Goal: Information Seeking & Learning: Learn about a topic

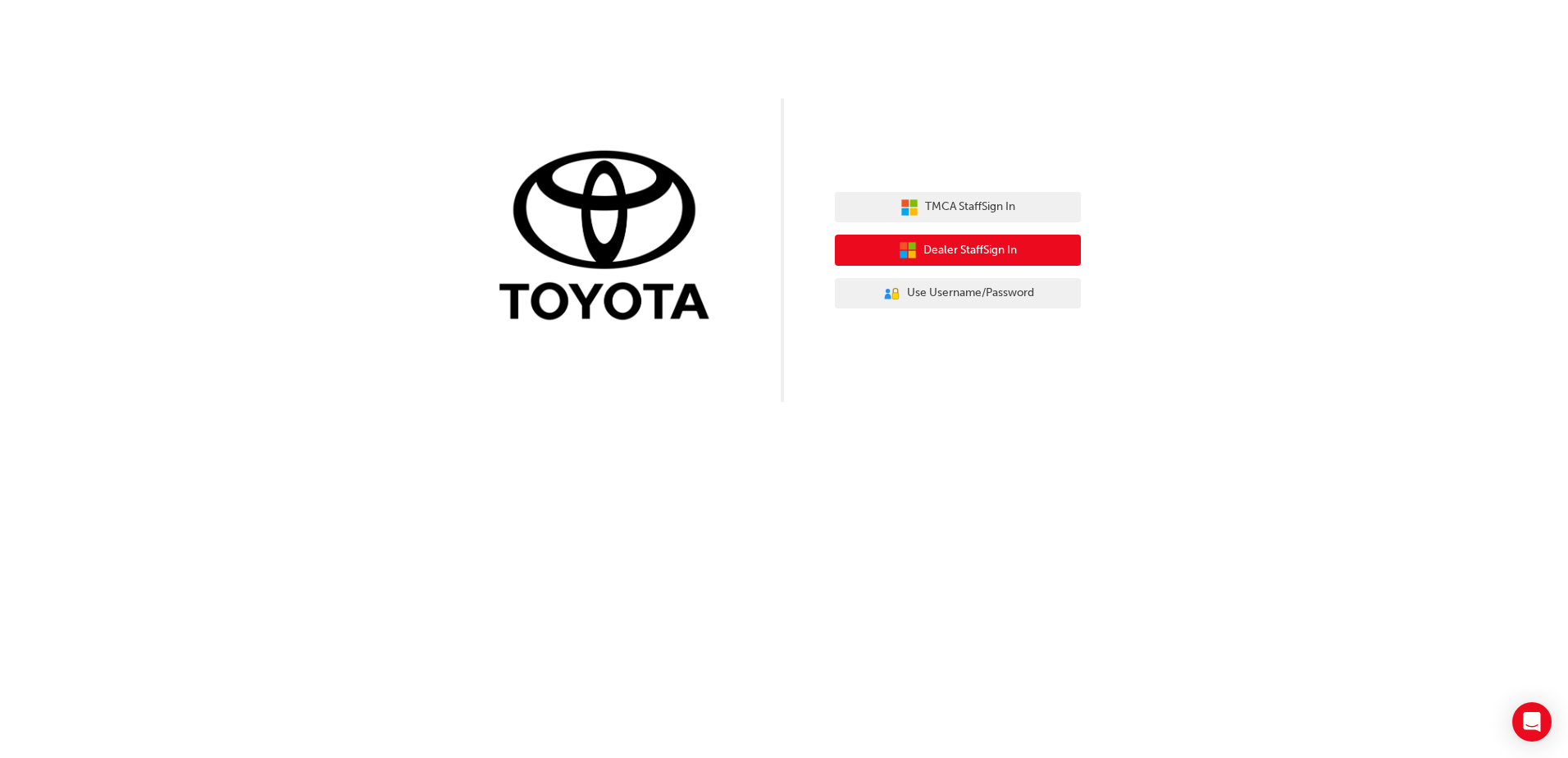
click at [968, 249] on span "Dealer Staff Sign In" at bounding box center [970, 250] width 93 height 19
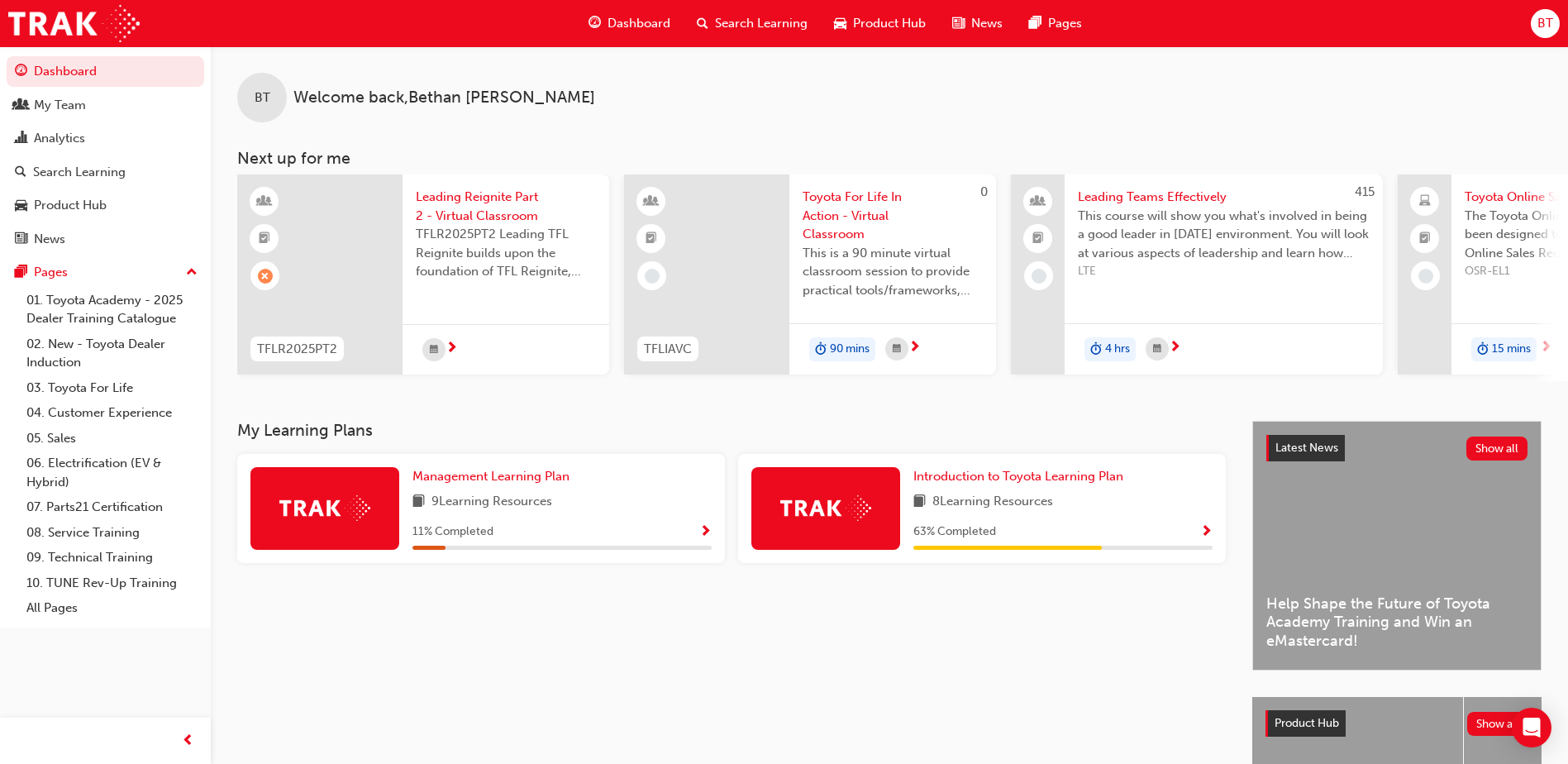
click at [323, 521] on img at bounding box center [324, 508] width 91 height 26
click at [468, 482] on span "Management Learning Plan" at bounding box center [491, 477] width 157 height 15
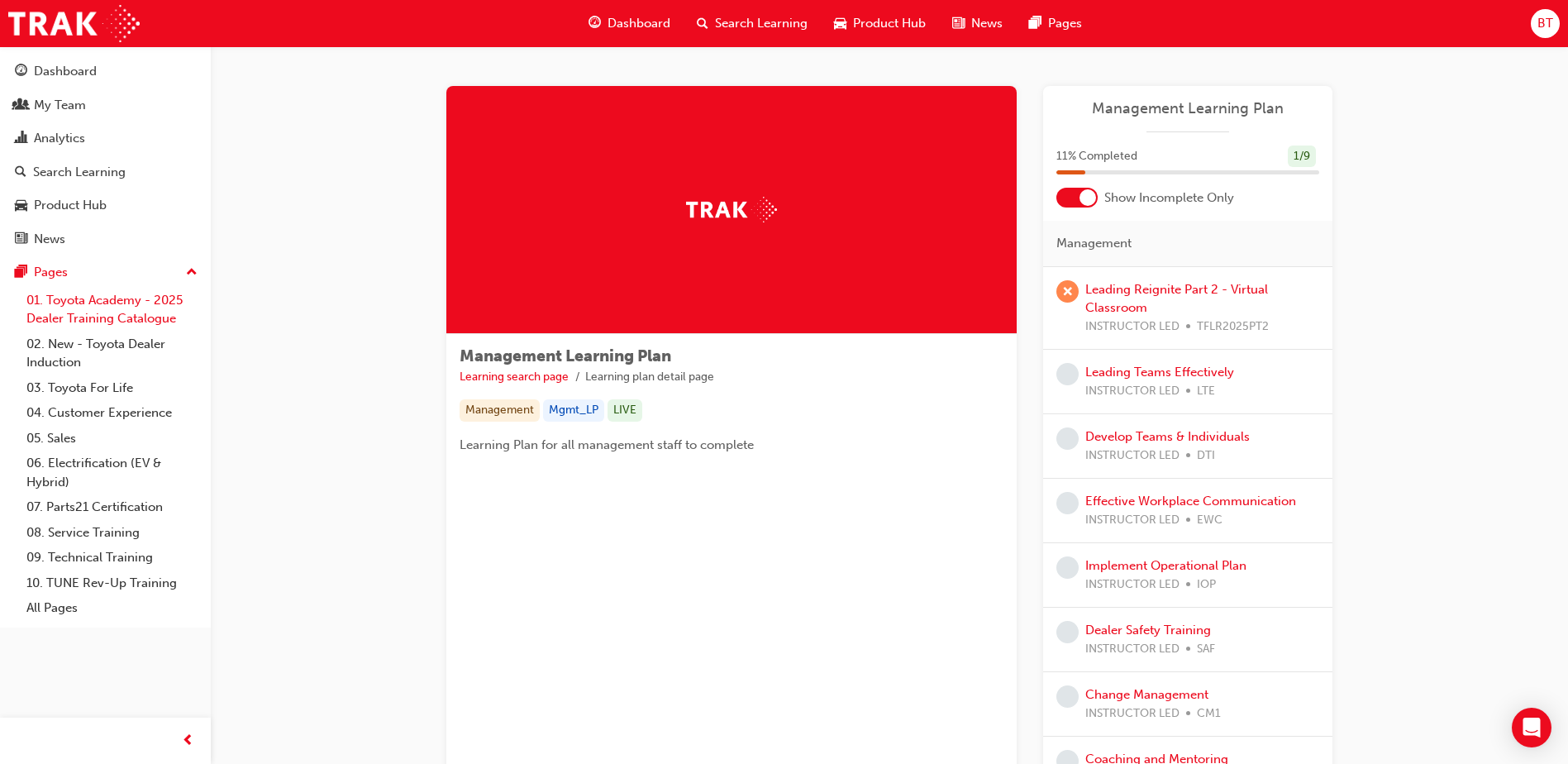
click at [81, 295] on link "01. Toyota Academy - 2025 Dealer Training Catalogue" at bounding box center [112, 310] width 184 height 44
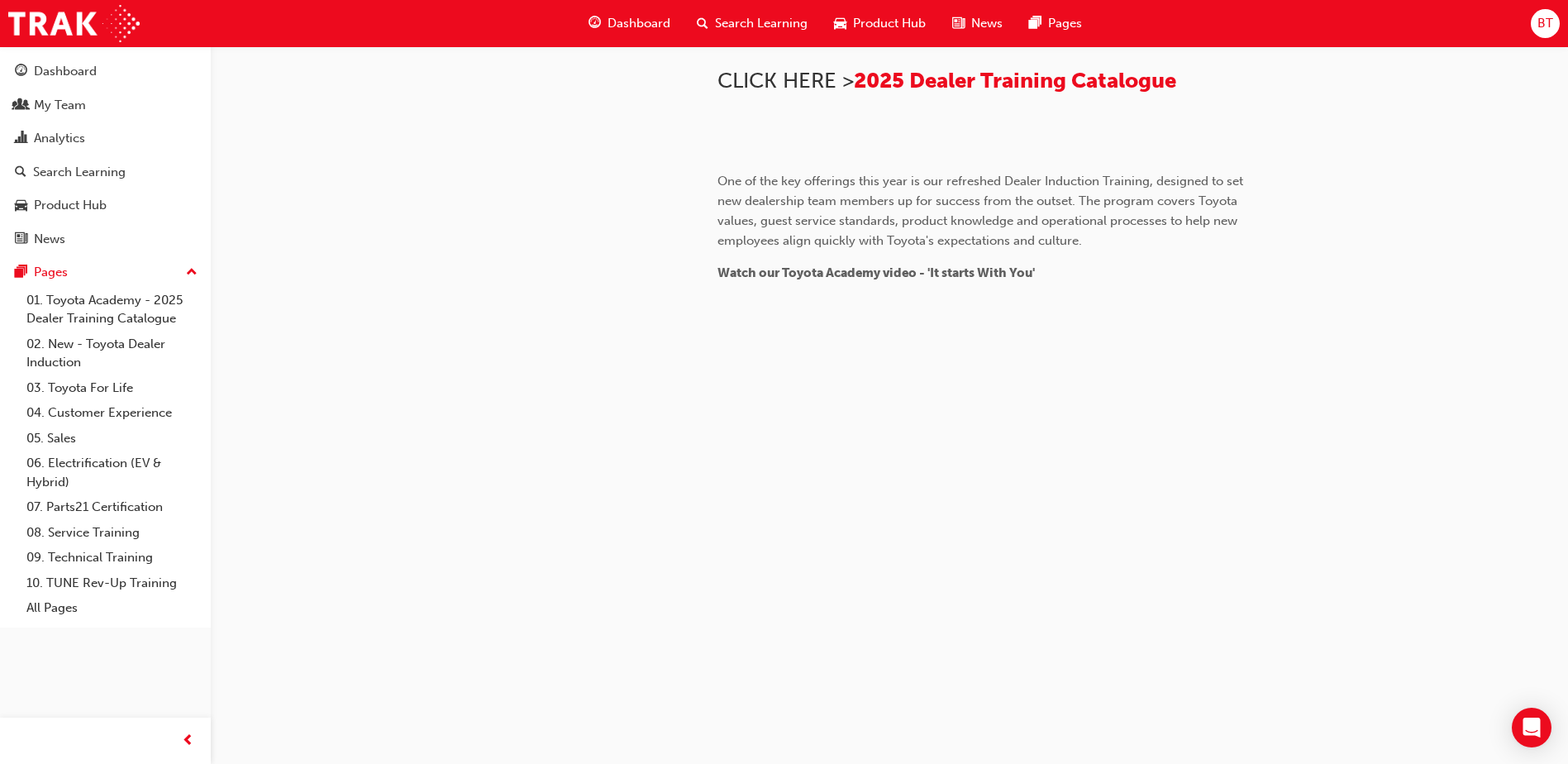
scroll to position [1324, 0]
click at [72, 393] on link "03. Toyota For Life" at bounding box center [112, 388] width 184 height 26
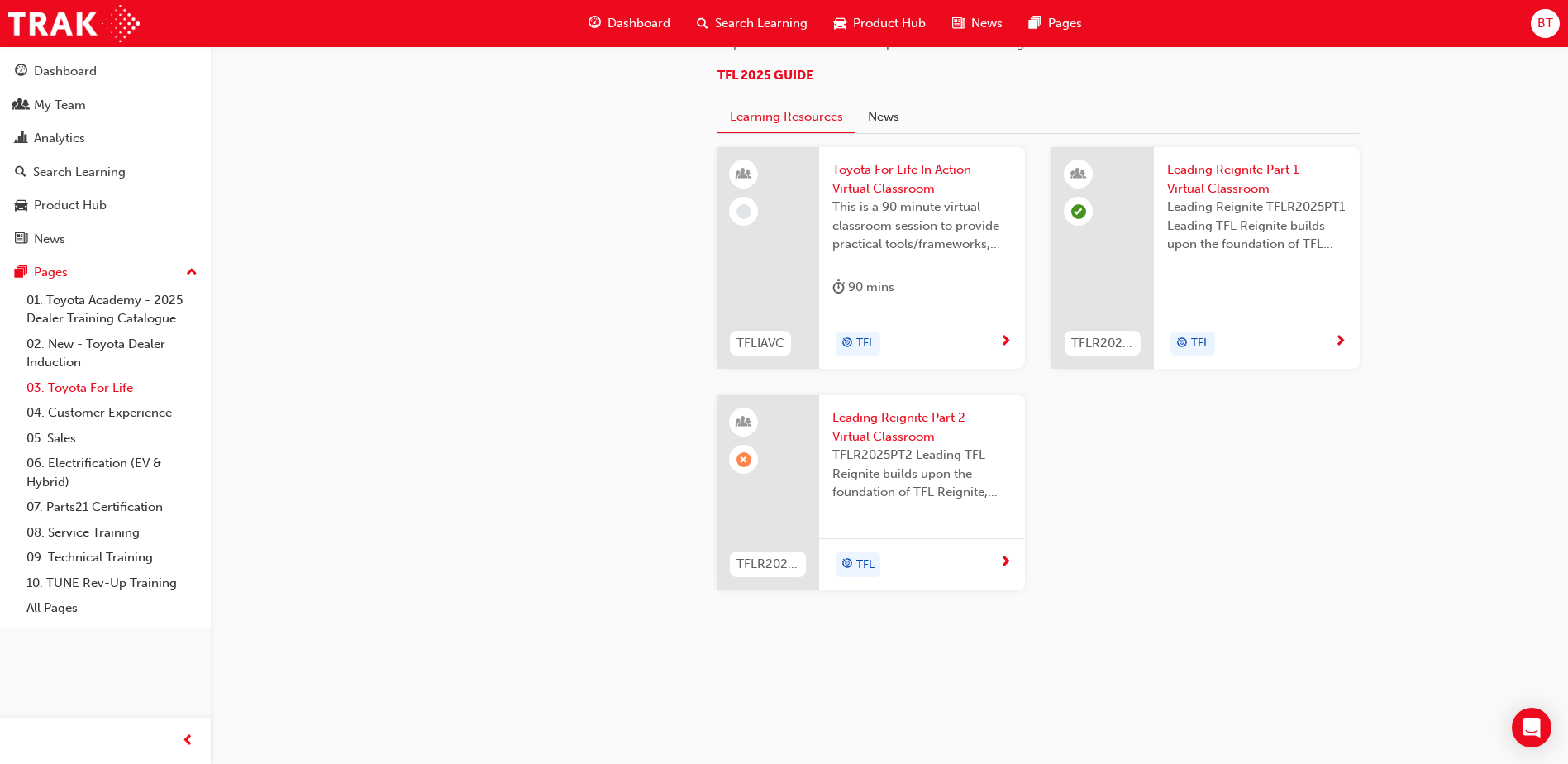
scroll to position [1334, 0]
click at [80, 63] on div "Dashboard" at bounding box center [64, 72] width 62 height 19
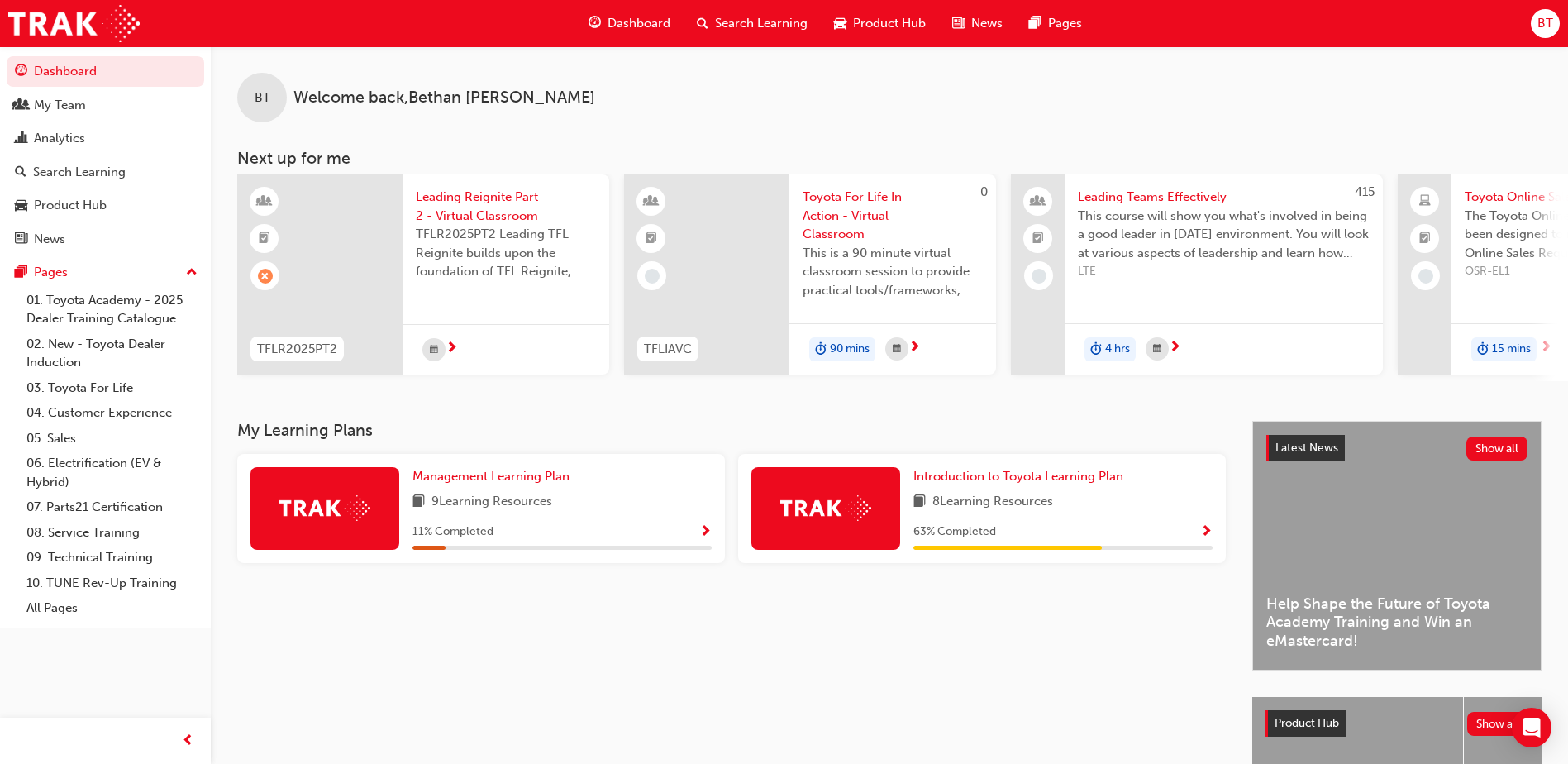
click at [617, 25] on span "Dashboard" at bounding box center [638, 24] width 62 height 19
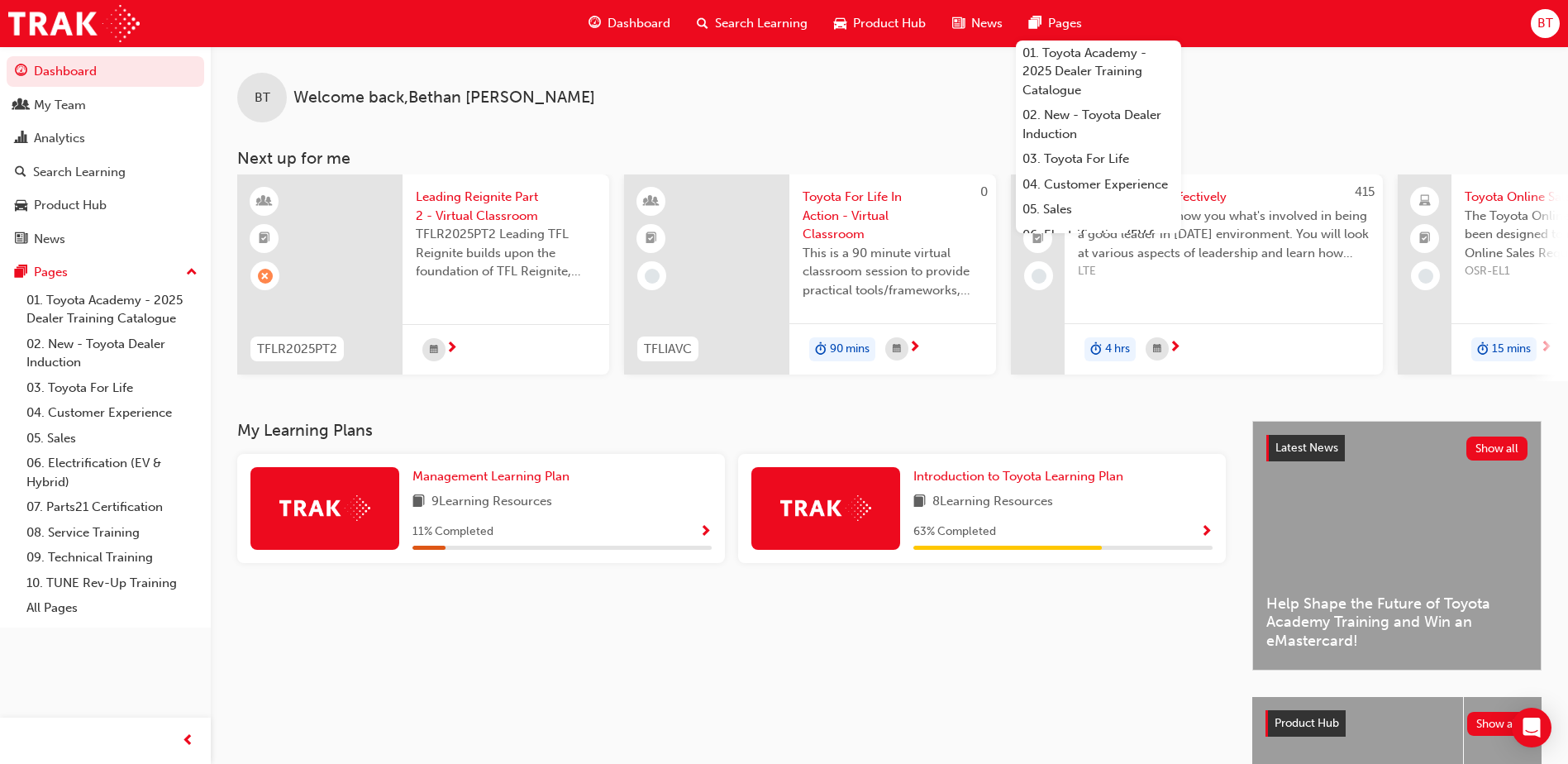
drag, startPoint x: 1485, startPoint y: 0, endPoint x: 895, endPoint y: 98, distance: 598.1
click at [895, 98] on div "BT Welcome back , [PERSON_NAME]" at bounding box center [890, 84] width 1358 height 76
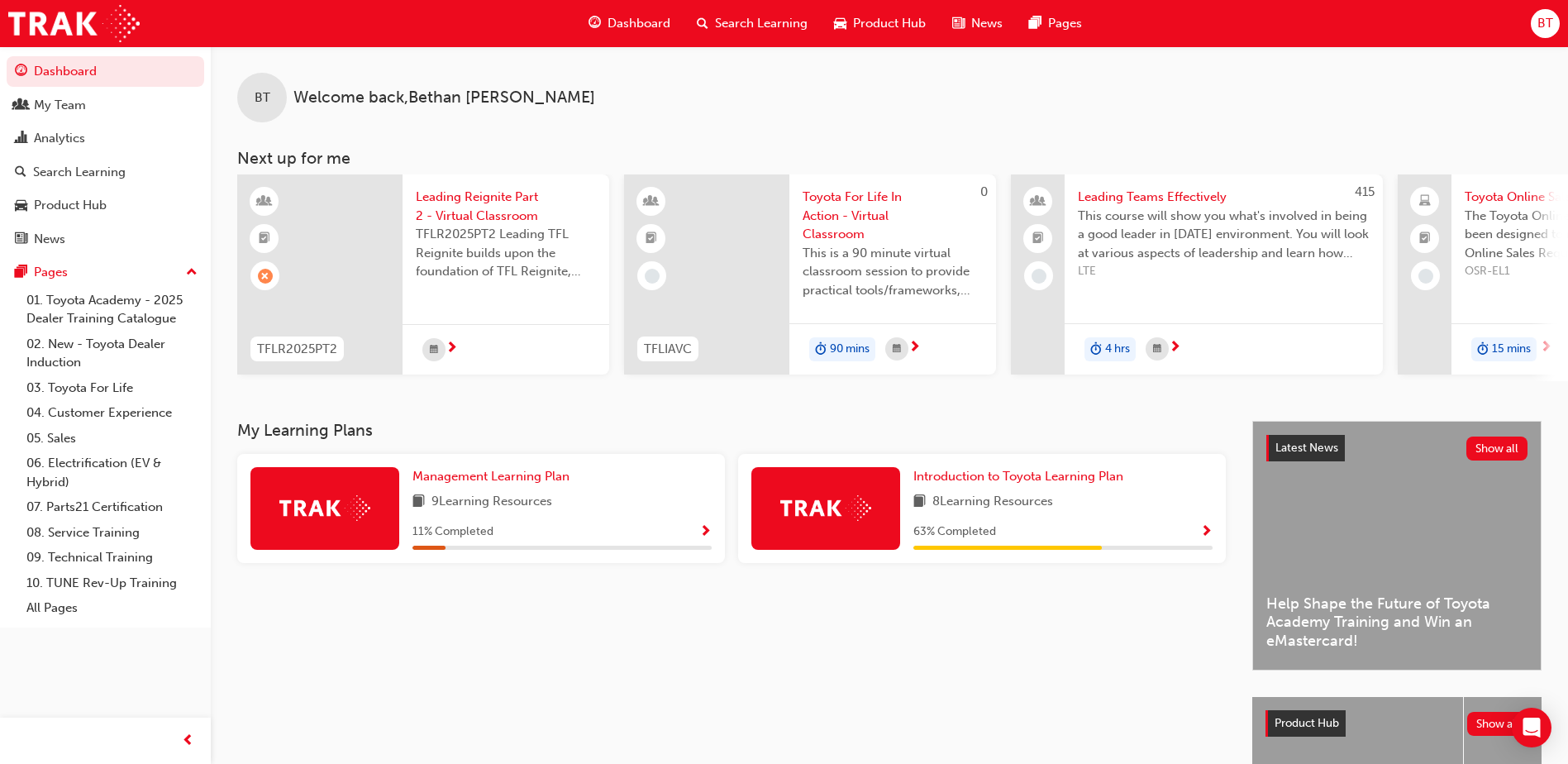
click at [978, 15] on span "News" at bounding box center [986, 24] width 32 height 19
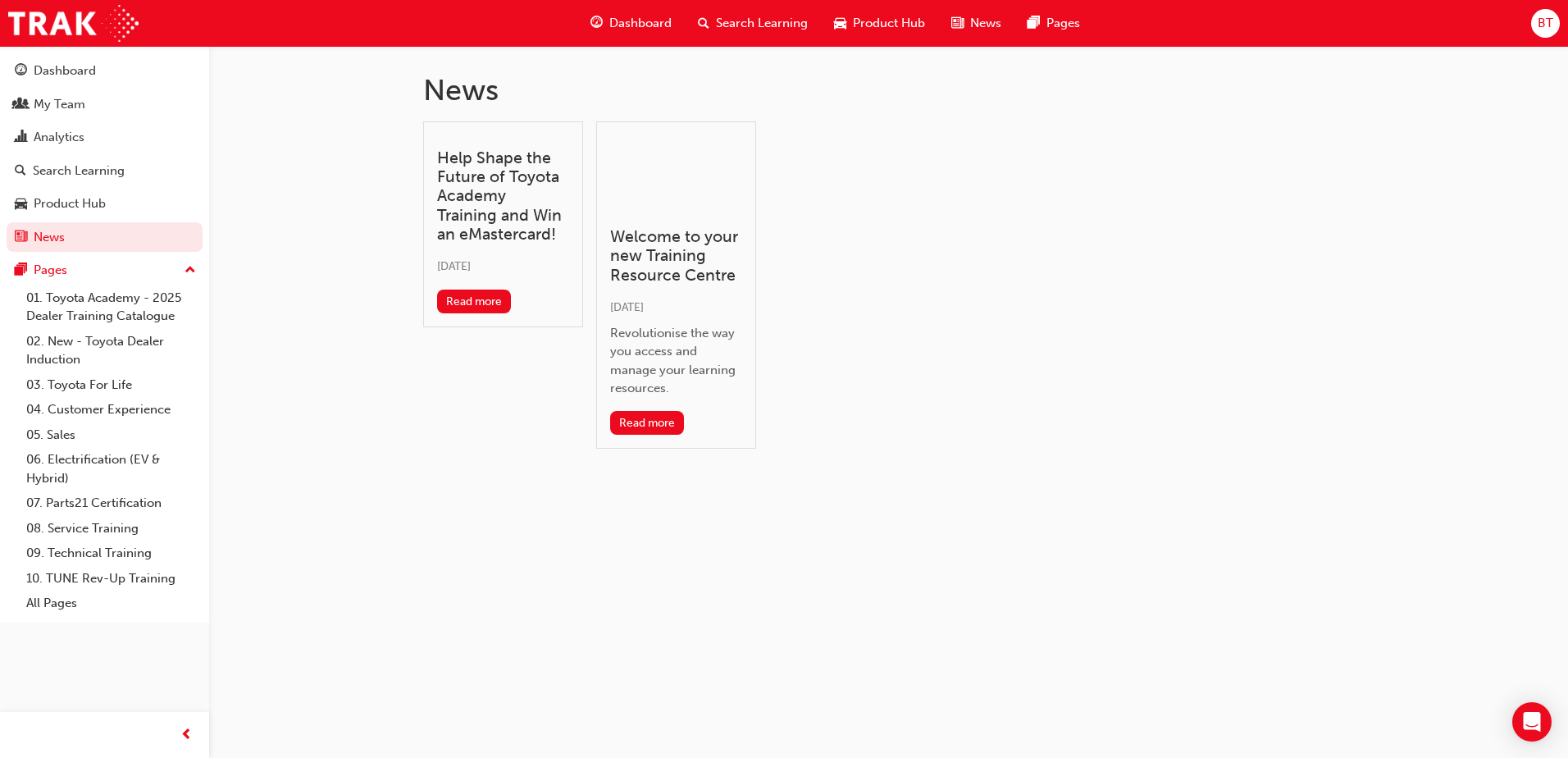
click at [869, 23] on span "Product Hub" at bounding box center [889, 24] width 72 height 19
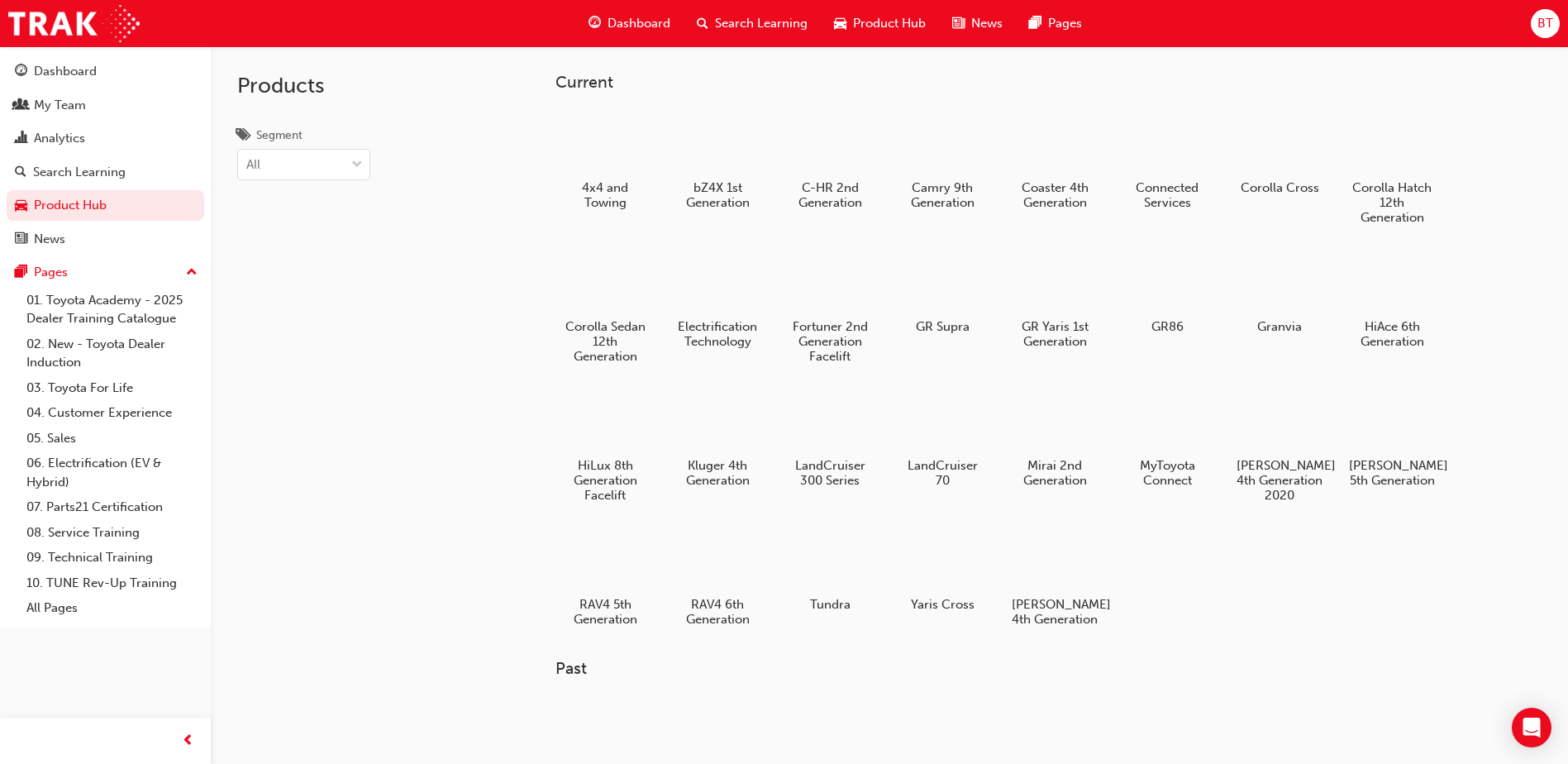
click at [772, 29] on span "Search Learning" at bounding box center [761, 24] width 92 height 19
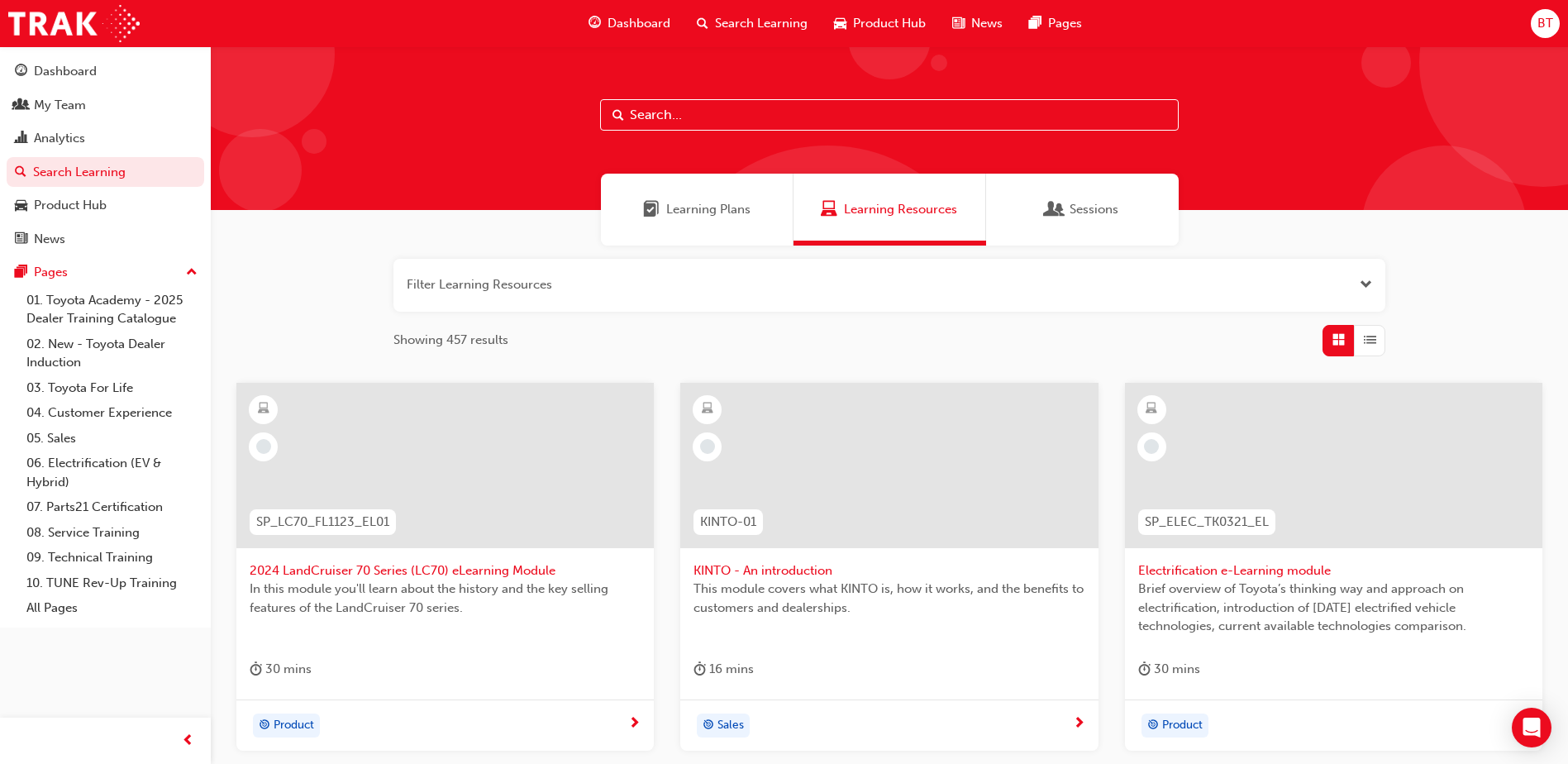
click at [630, 23] on span "Dashboard" at bounding box center [638, 24] width 62 height 19
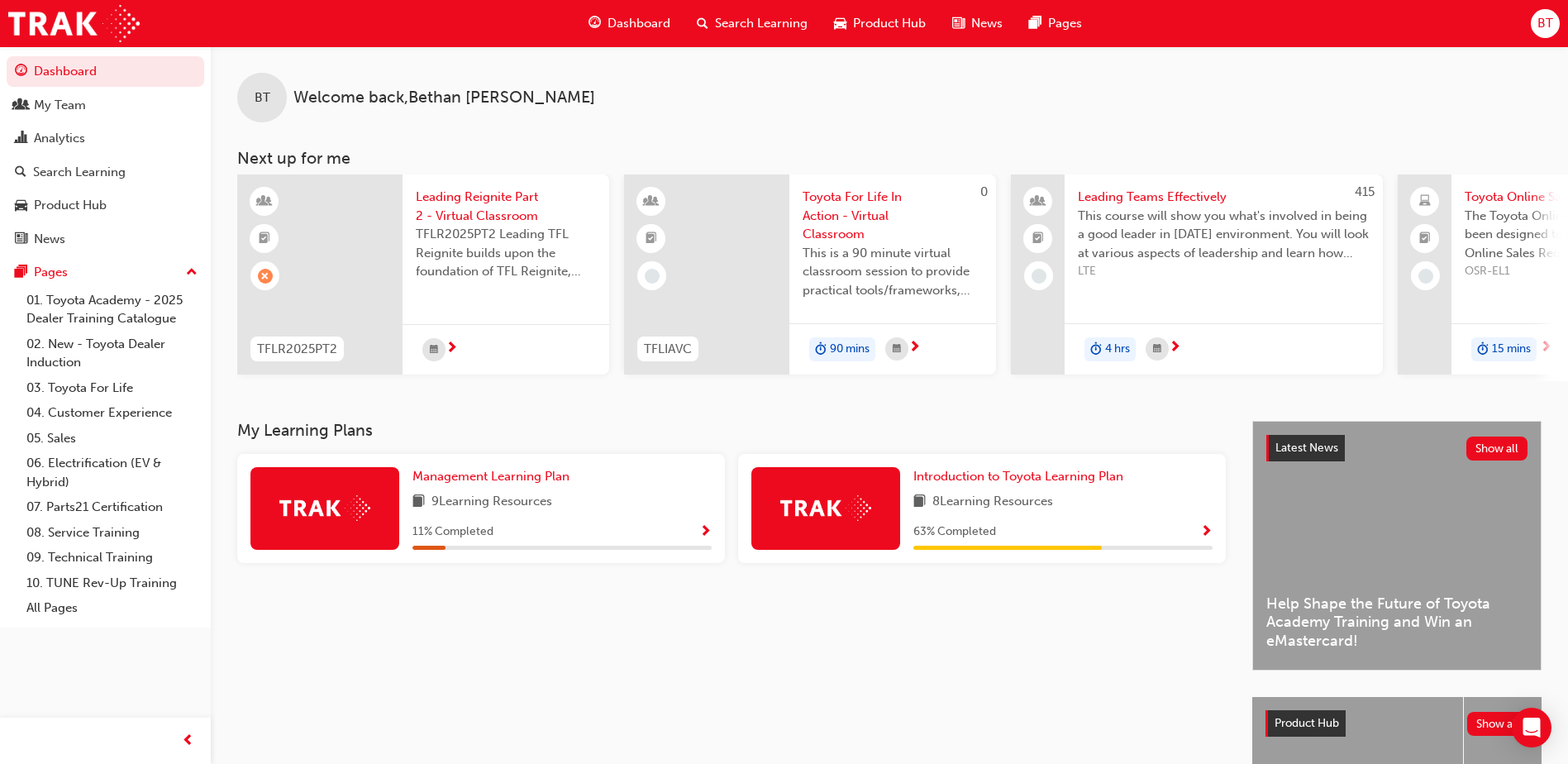
drag, startPoint x: 1363, startPoint y: 1, endPoint x: 742, endPoint y: 124, distance: 633.1
click at [742, 124] on div "BT Welcome back , [PERSON_NAME] Next up for me TFLR2025PT2 Leading Reignite Par…" at bounding box center [890, 213] width 1358 height 335
